Goal: Transaction & Acquisition: Purchase product/service

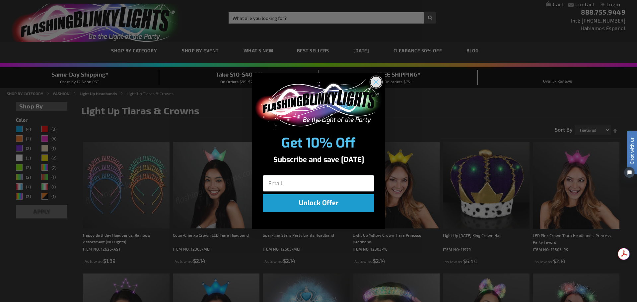
click at [376, 81] on circle "Close dialog" at bounding box center [376, 82] width 11 height 11
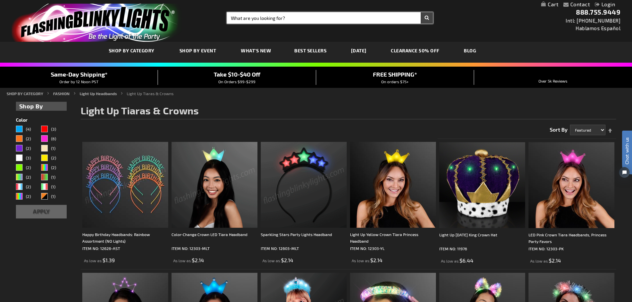
click at [278, 23] on input "Search" at bounding box center [330, 17] width 206 height 11
click at [421, 12] on button "Search" at bounding box center [427, 17] width 12 height 11
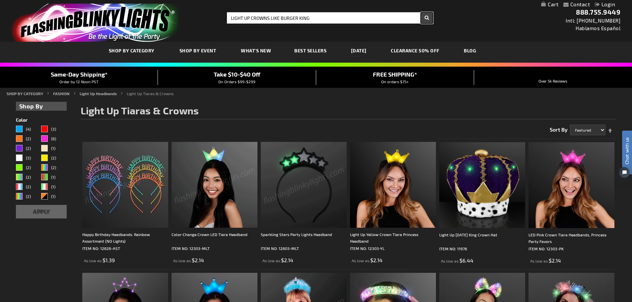
click at [429, 18] on button "Search" at bounding box center [427, 17] width 12 height 11
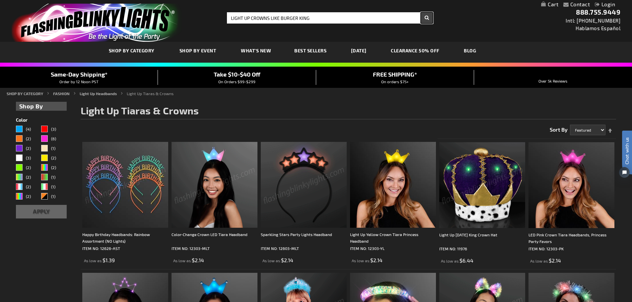
click at [427, 18] on button "Search" at bounding box center [427, 17] width 12 height 11
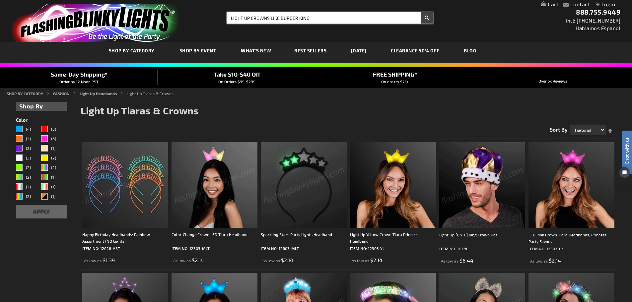
type input "LIGHT UP CROWNS LIKE BURGER KING"
click at [382, 15] on input "LIGHT UP CROWNS LIKE BURGER KING" at bounding box center [330, 17] width 206 height 11
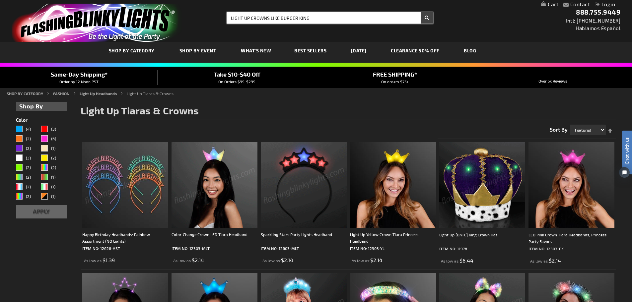
click at [421, 12] on button "Search" at bounding box center [427, 17] width 12 height 11
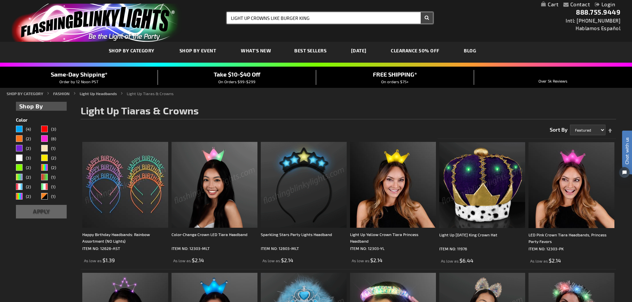
click at [349, 19] on input "LIGHT UP CROWNS LIKE BURGER KING" at bounding box center [330, 17] width 206 height 11
drag, startPoint x: 339, startPoint y: 20, endPoint x: 206, endPoint y: 24, distance: 133.2
click at [206, 24] on div "Toggle Nav Search Search LIGHT UP CROWNS LIKE BURGER KING × Search 888.755.9449…" at bounding box center [316, 21] width 632 height 42
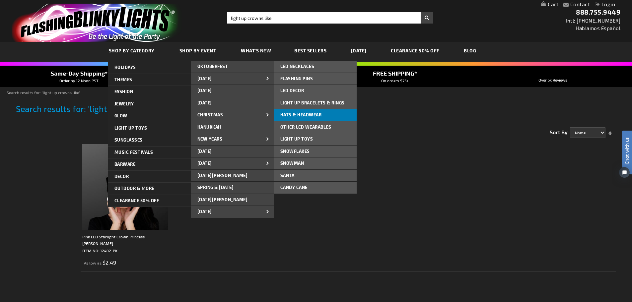
click at [296, 113] on span "Hats & Headwear" at bounding box center [300, 114] width 41 height 5
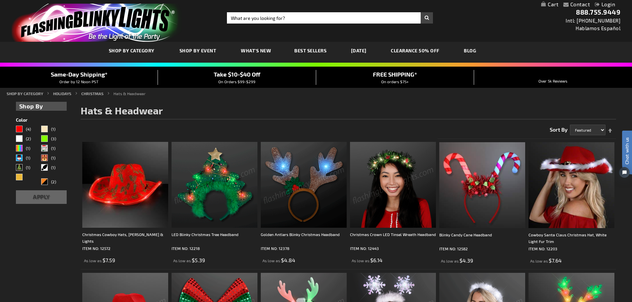
click at [430, 47] on link "CLEARANCE 50% OFF" at bounding box center [415, 51] width 59 height 22
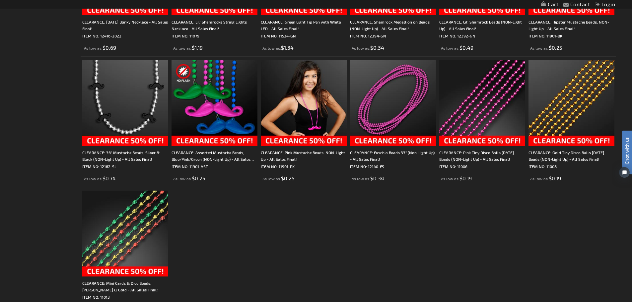
scroll to position [1128, 0]
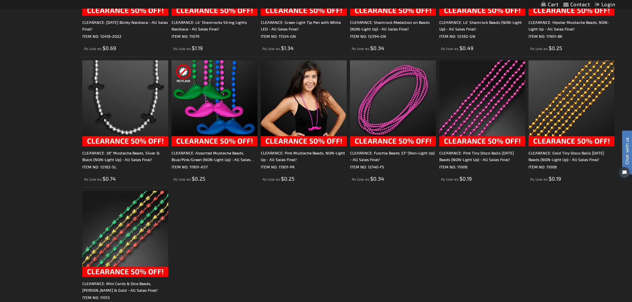
click at [156, 221] on img at bounding box center [125, 234] width 86 height 86
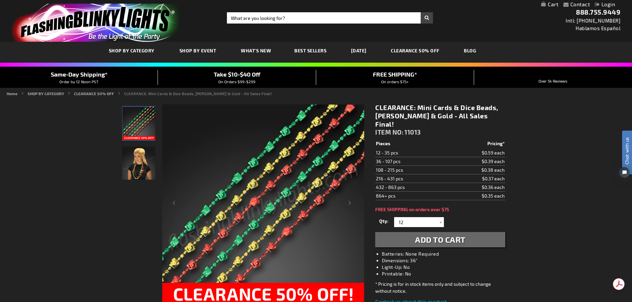
click at [246, 243] on img at bounding box center [263, 206] width 202 height 202
click at [316, 162] on img at bounding box center [263, 206] width 202 height 202
click at [138, 131] on img "Mini Cards & Dice Beads - Red, Green & Gold" at bounding box center [138, 123] width 33 height 33
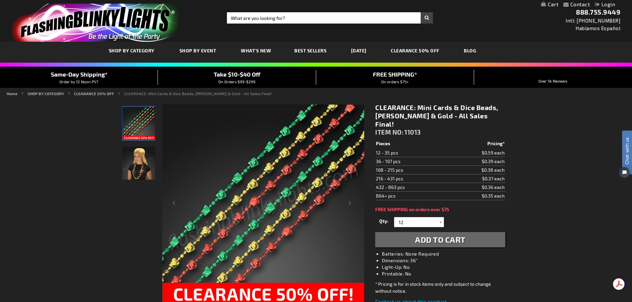
click at [139, 171] on img "Woman wearing Mini Cards & Dice Beads - Red, Green & Gold" at bounding box center [138, 163] width 33 height 33
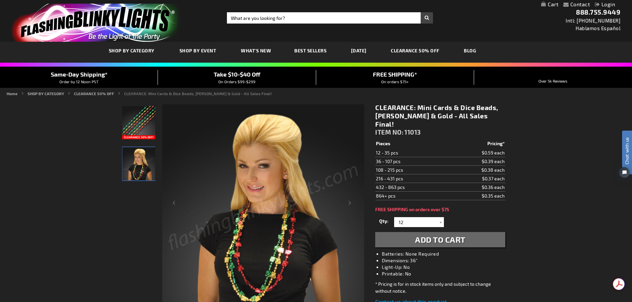
click at [282, 262] on img at bounding box center [263, 206] width 202 height 202
click at [348, 205] on div "Next" at bounding box center [351, 206] width 27 height 204
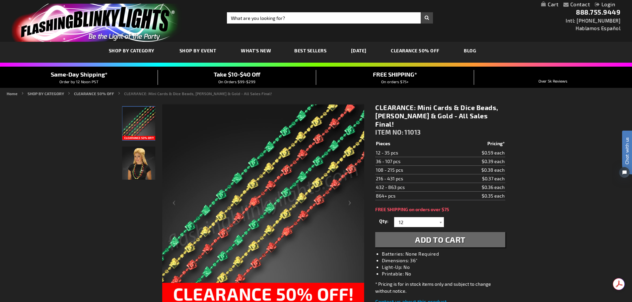
click at [260, 50] on span "What's New" at bounding box center [256, 51] width 30 height 6
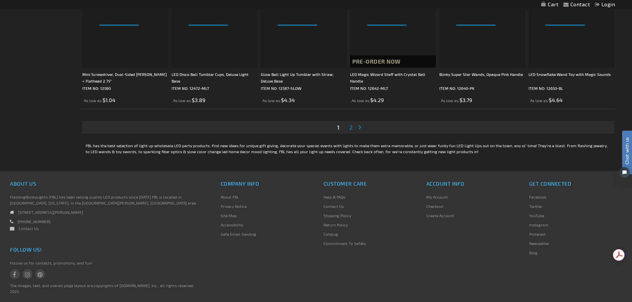
scroll to position [1362, 0]
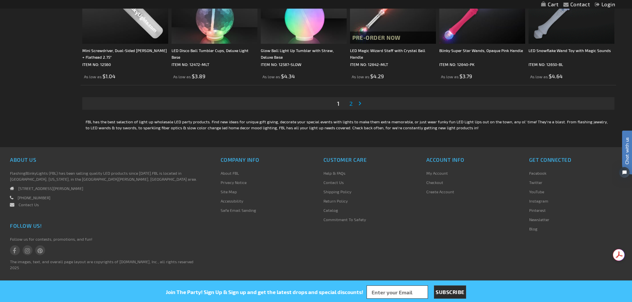
click span "2"
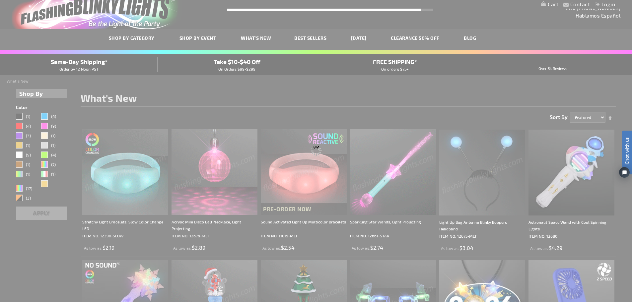
scroll to position [1, 0]
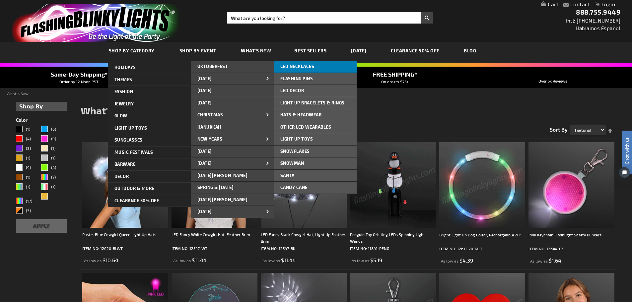
click link "LED NECKLACES"
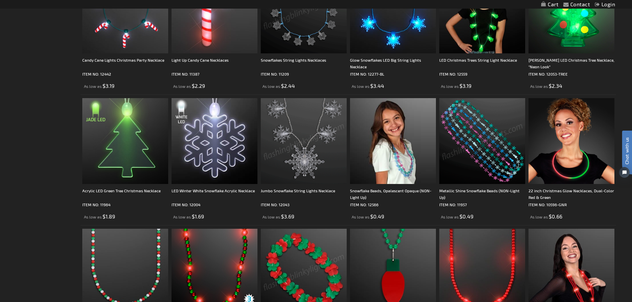
scroll to position [397, 0]
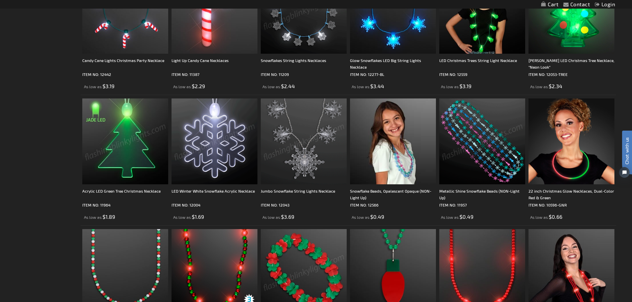
click at [229, 135] on img at bounding box center [215, 142] width 86 height 86
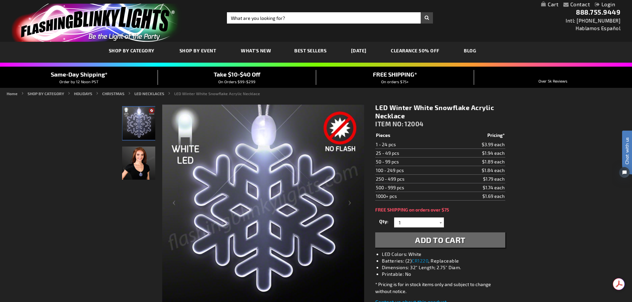
click at [142, 125] on img "LED Winter White Snowflake Acrylic Necklace" at bounding box center [138, 123] width 33 height 33
click at [143, 172] on img "LED Winter White Snowflake Acrylic Necklace" at bounding box center [138, 163] width 33 height 33
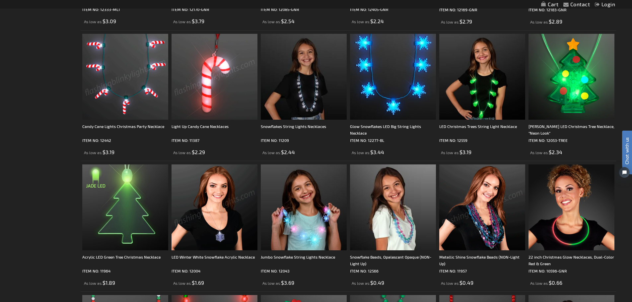
scroll to position [331, 0]
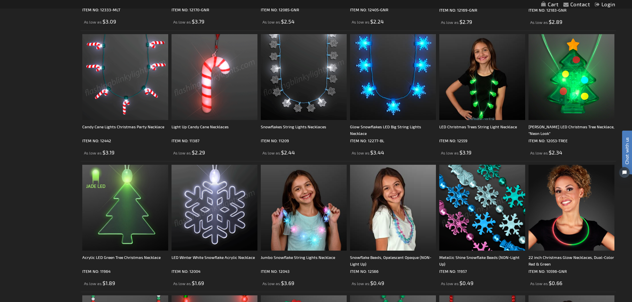
click at [304, 112] on img at bounding box center [304, 77] width 86 height 86
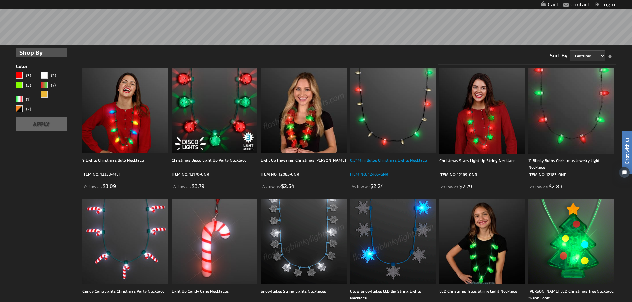
scroll to position [166, 0]
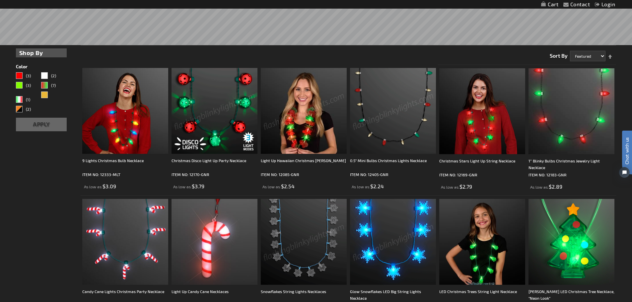
click at [219, 137] on img at bounding box center [215, 111] width 86 height 86
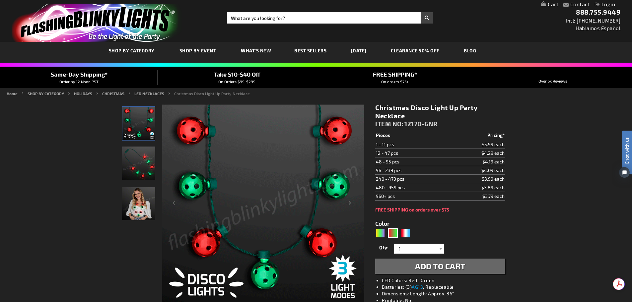
click at [255, 75] on span "Take $10-$40 Off" at bounding box center [237, 74] width 47 height 7
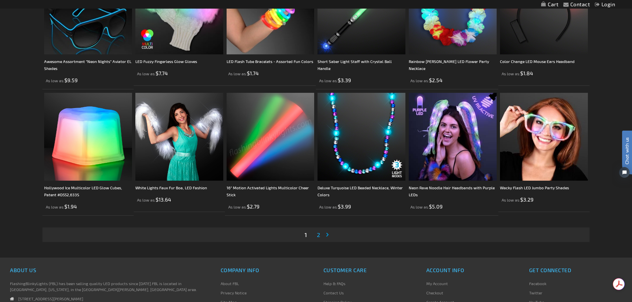
scroll to position [1294, 0]
click at [320, 232] on span "2" at bounding box center [318, 234] width 3 height 7
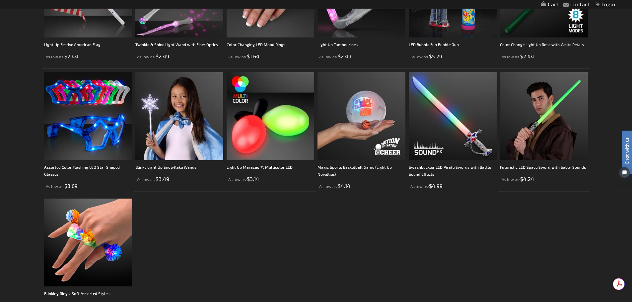
scroll to position [1054, 0]
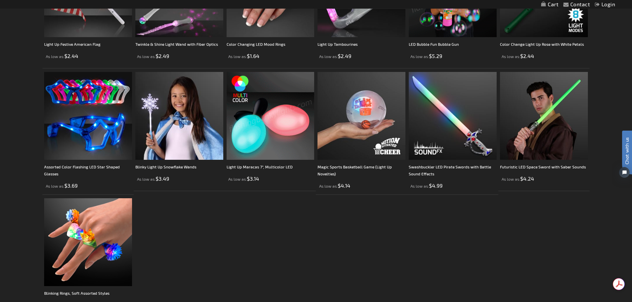
click at [259, 140] on img at bounding box center [271, 116] width 88 height 88
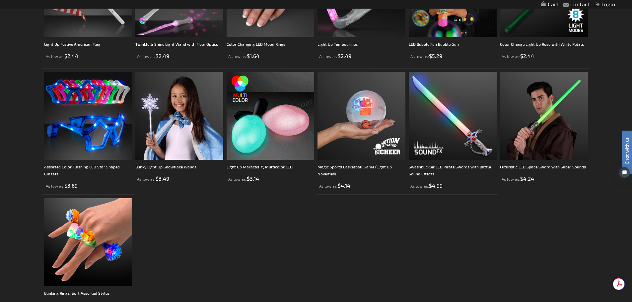
click at [259, 140] on img at bounding box center [271, 116] width 88 height 88
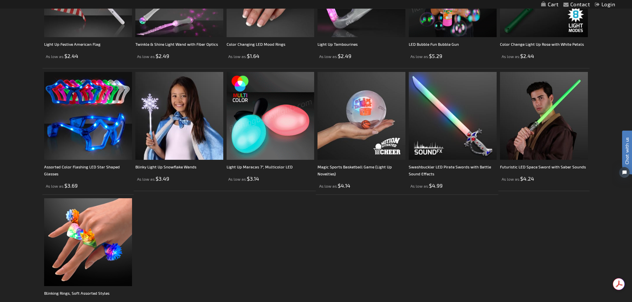
click at [259, 140] on img at bounding box center [271, 116] width 88 height 88
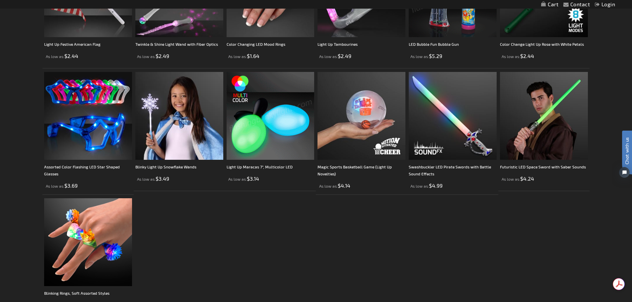
click at [259, 140] on img at bounding box center [271, 116] width 88 height 88
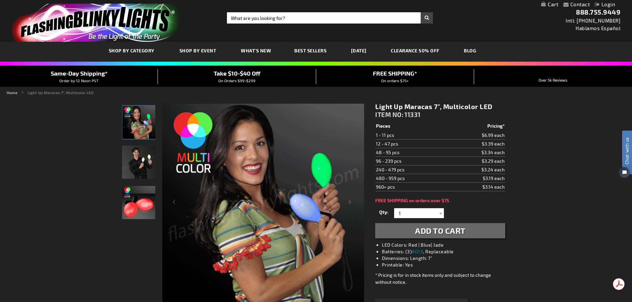
drag, startPoint x: 572, startPoint y: 170, endPoint x: 524, endPoint y: 4, distance: 172.7
